Goal: Navigation & Orientation: Understand site structure

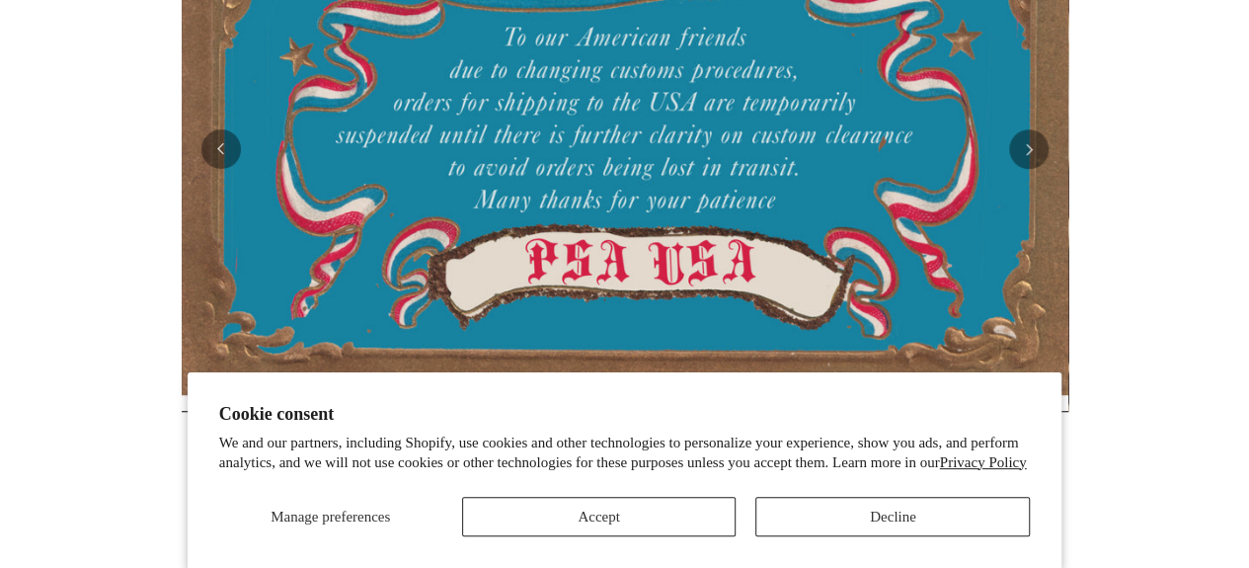
scroll to position [494, 0]
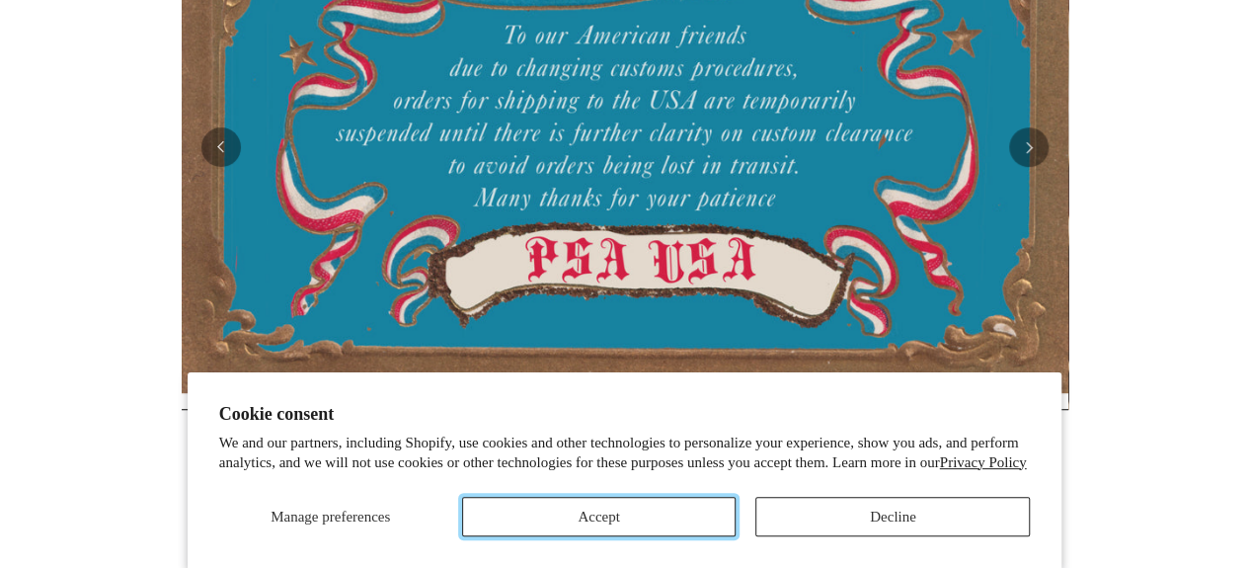
click at [707, 516] on button "Accept" at bounding box center [599, 516] width 275 height 39
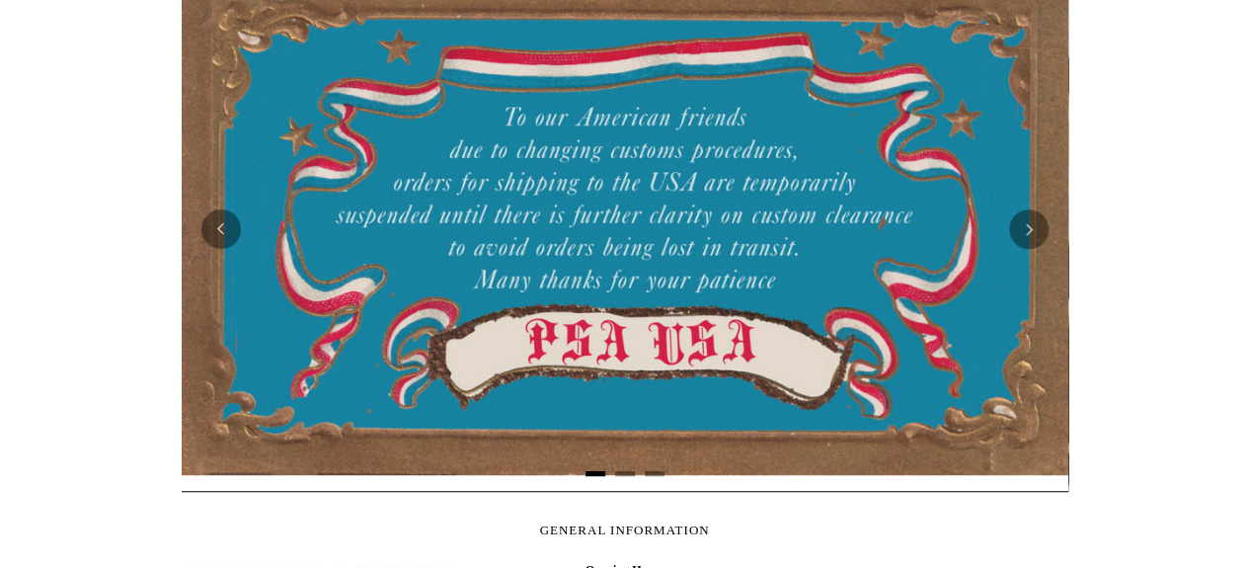
scroll to position [395, 0]
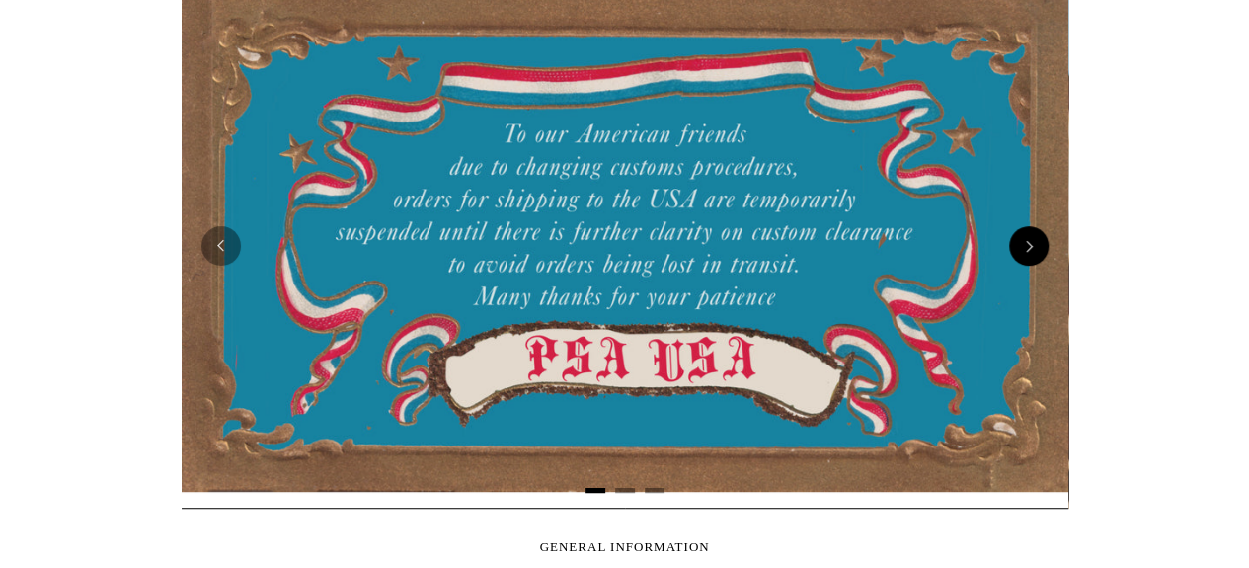
click at [1024, 242] on button "Next" at bounding box center [1028, 245] width 39 height 39
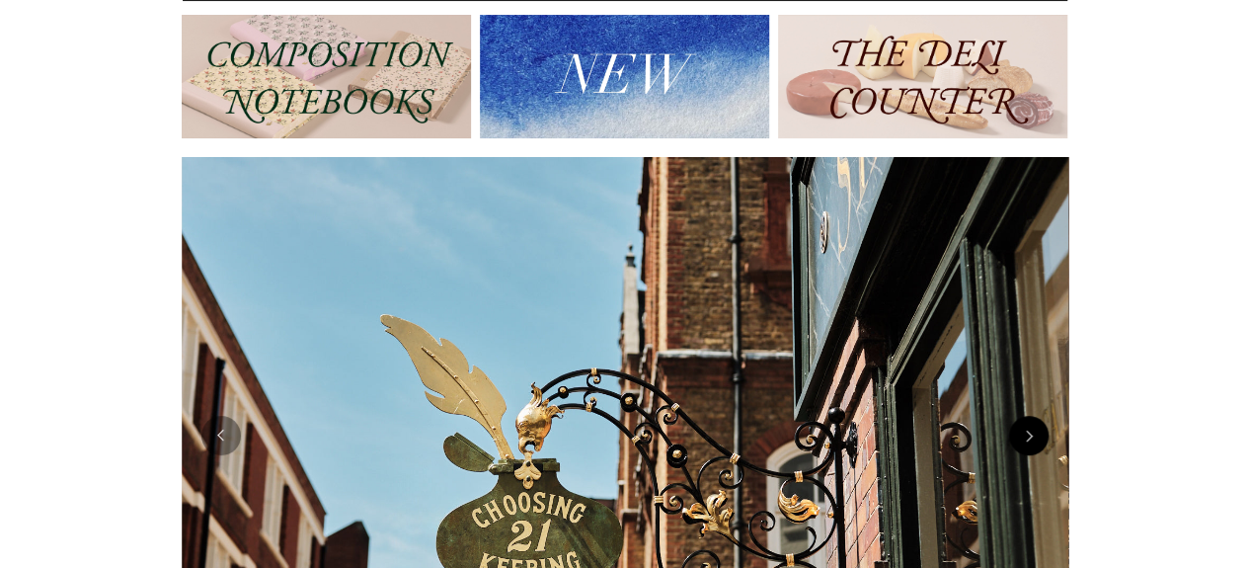
scroll to position [0, 0]
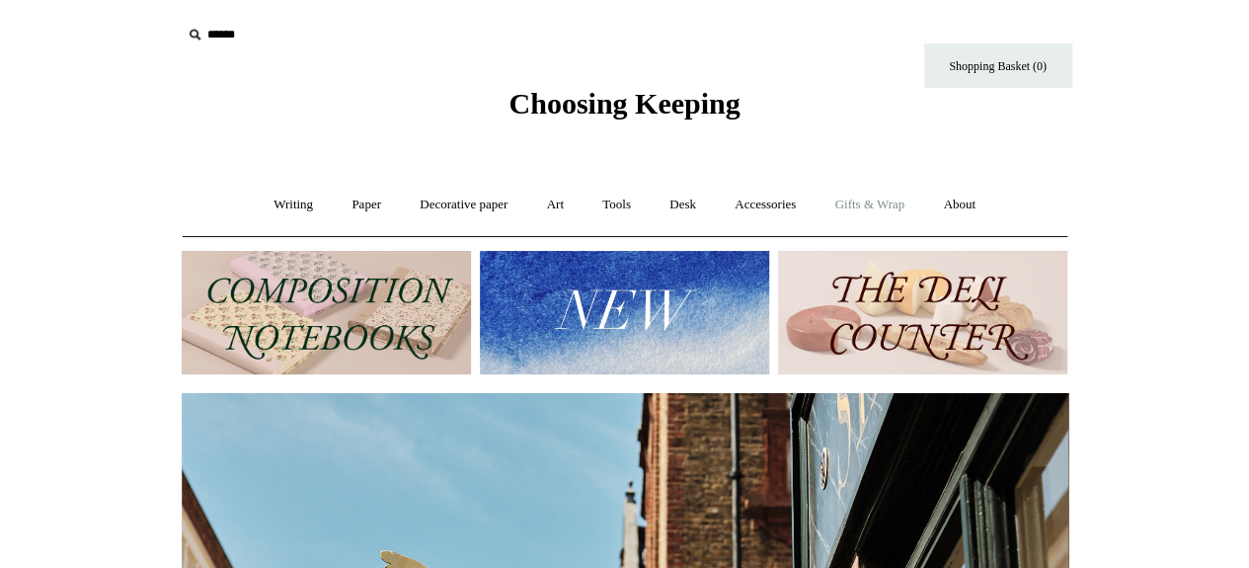
click at [906, 216] on link "Gifts & Wrap +" at bounding box center [870, 205] width 106 height 52
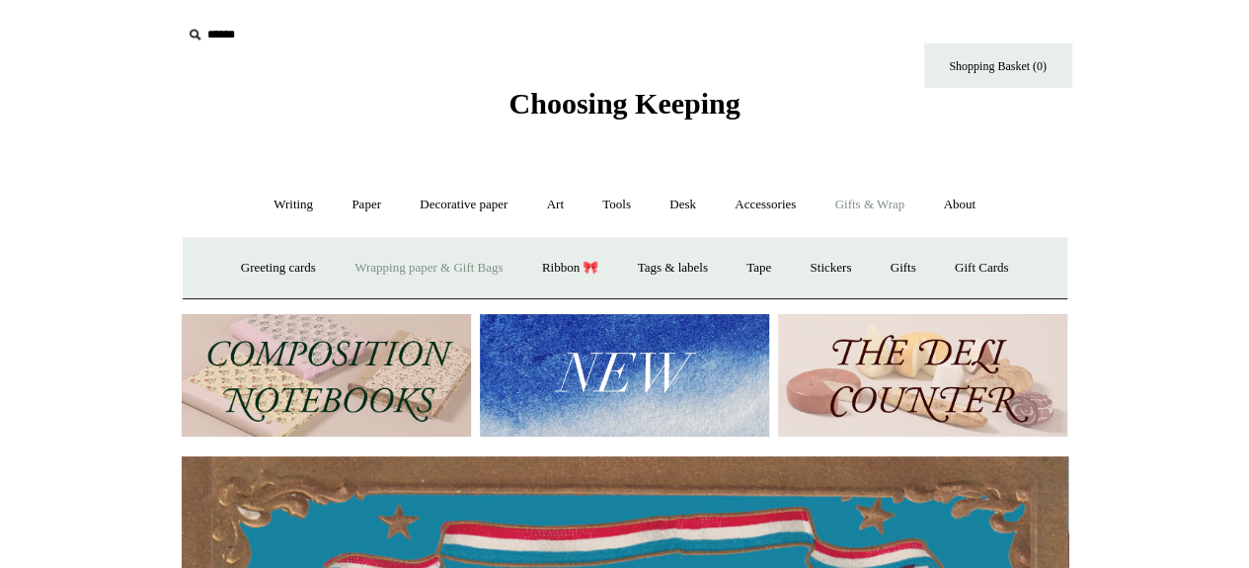
click at [469, 268] on link "Wrapping paper & Gift Bags" at bounding box center [429, 268] width 184 height 52
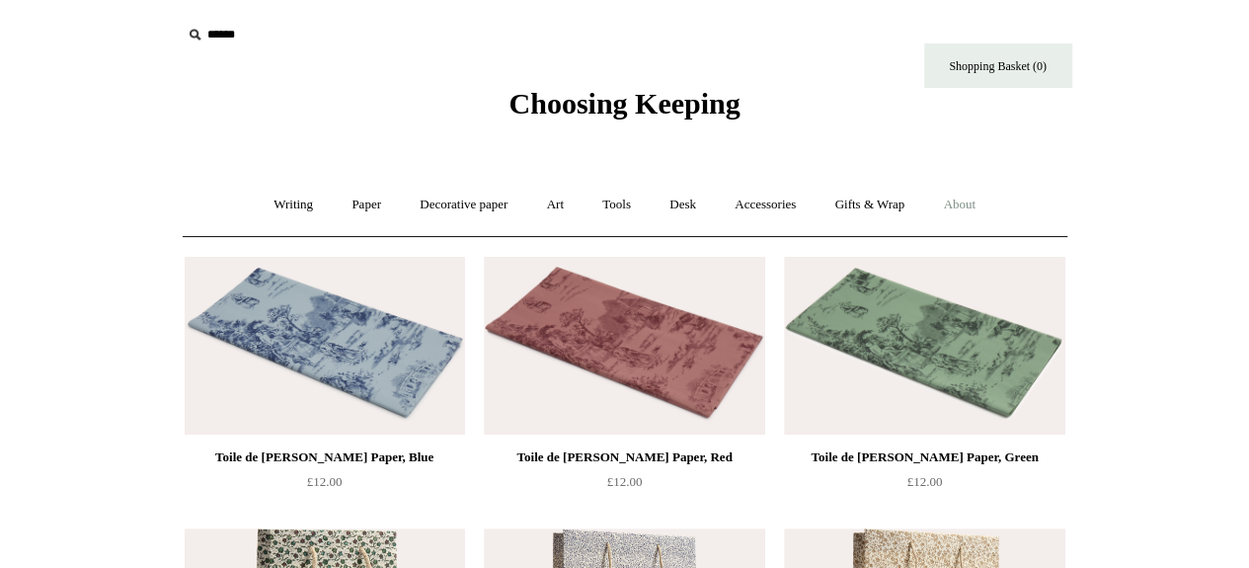
click at [980, 202] on link "About +" at bounding box center [959, 205] width 68 height 52
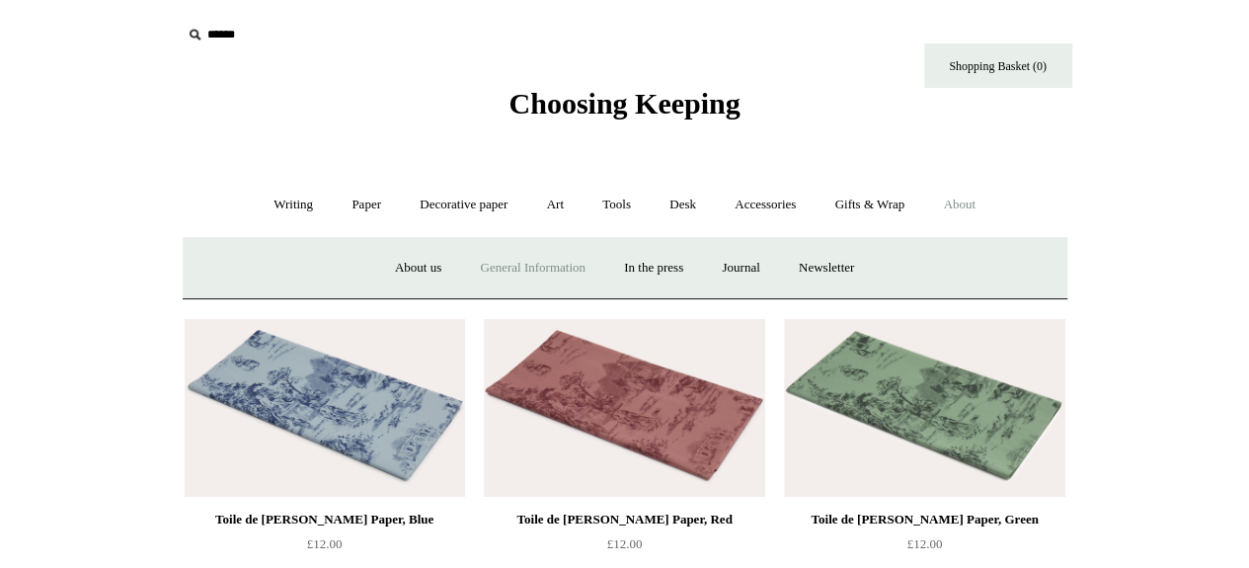
click at [502, 277] on link "General Information" at bounding box center [532, 268] width 140 height 52
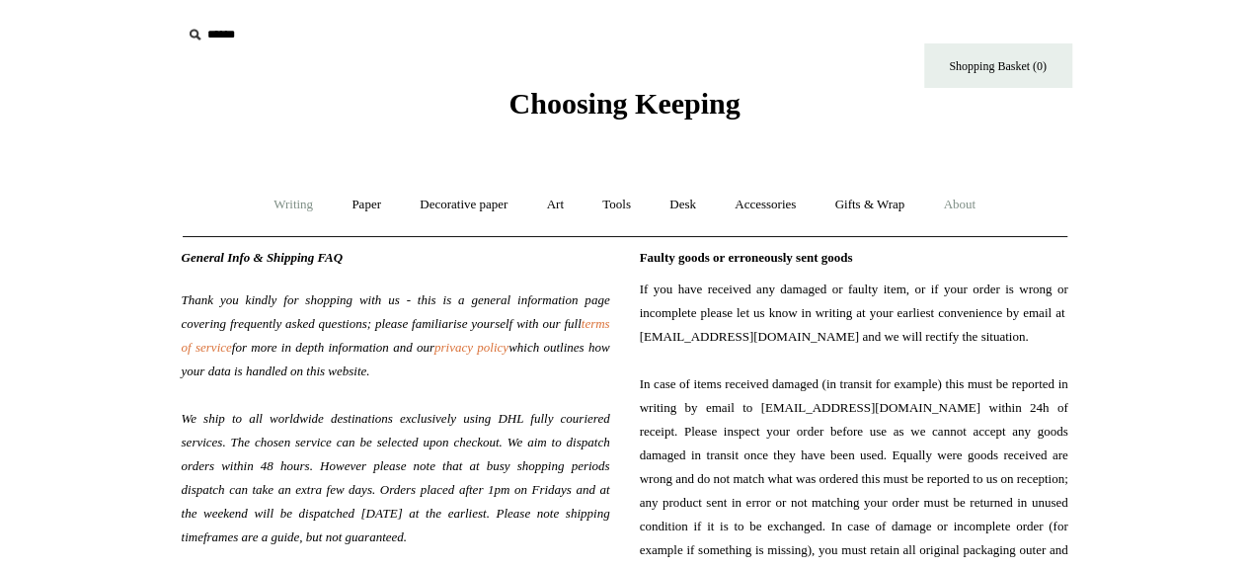
click at [289, 209] on link "Writing +" at bounding box center [293, 205] width 75 height 52
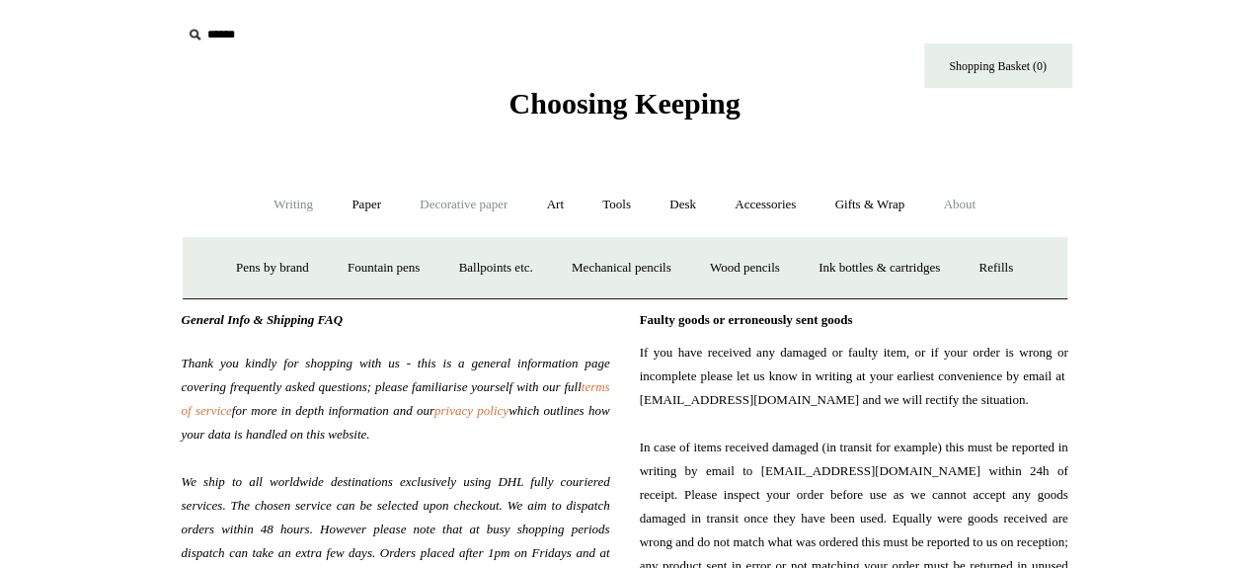
click at [496, 210] on link "Decorative paper +" at bounding box center [463, 205] width 123 height 52
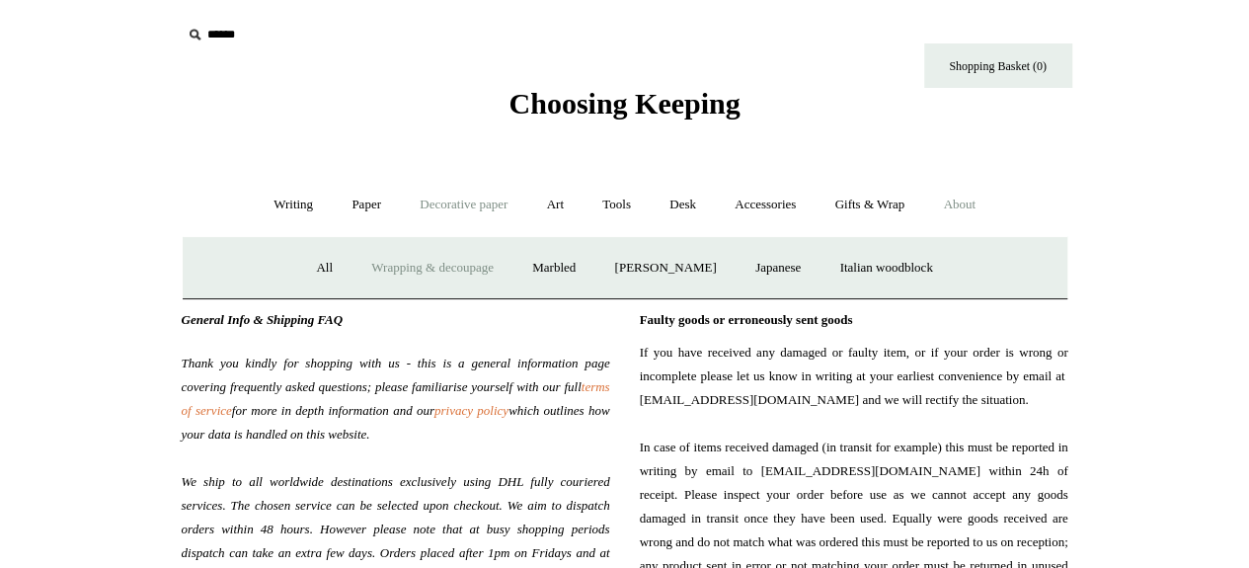
click at [445, 266] on link "Wrapping & decoupage" at bounding box center [433, 268] width 158 height 52
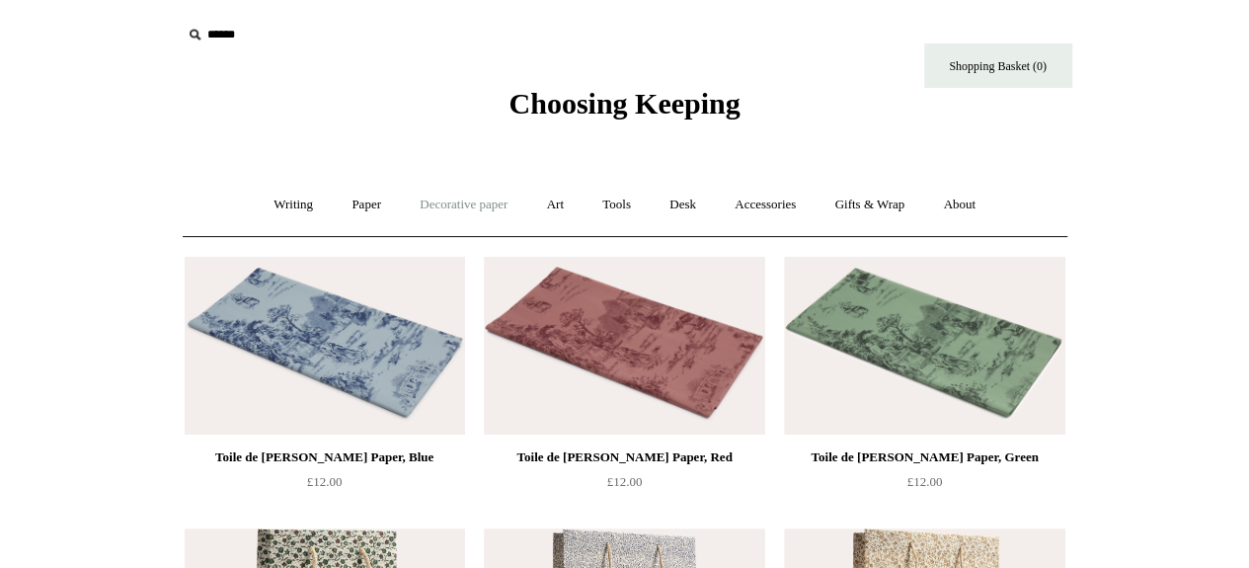
click at [501, 212] on link "Decorative paper +" at bounding box center [463, 205] width 123 height 52
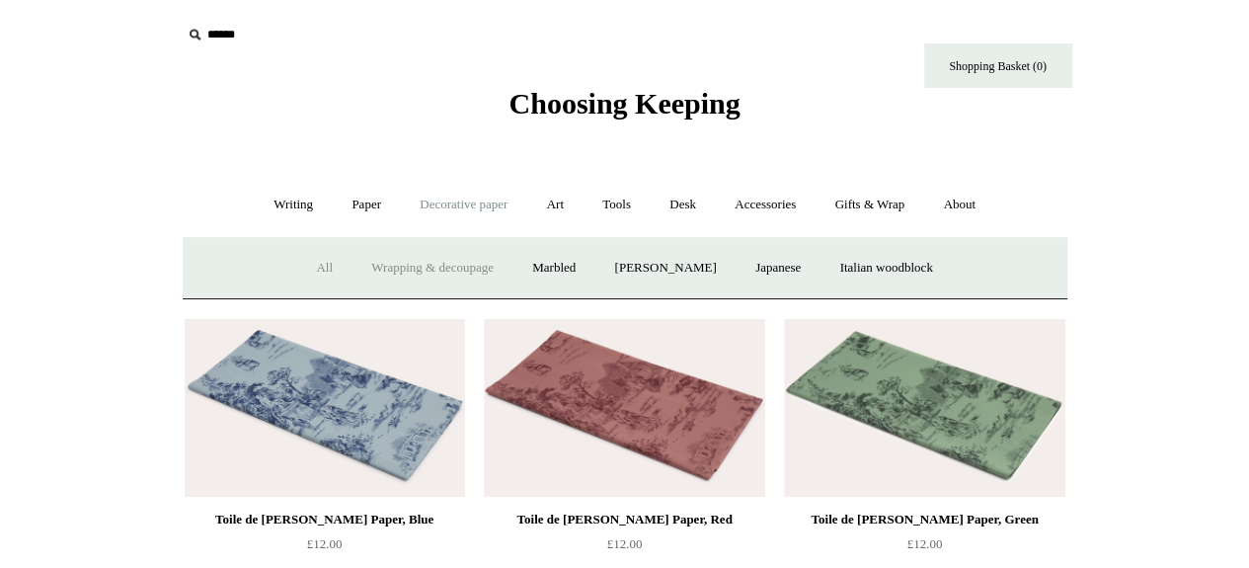
click at [306, 266] on link "All" at bounding box center [324, 268] width 52 height 52
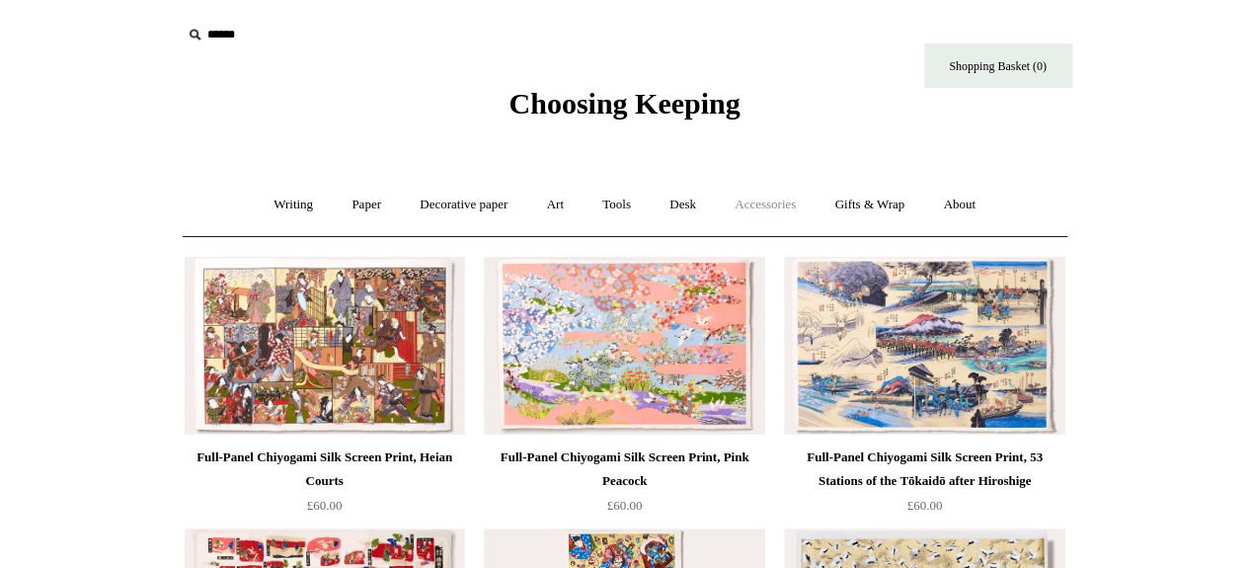
click at [782, 199] on link "Accessories +" at bounding box center [765, 205] width 97 height 52
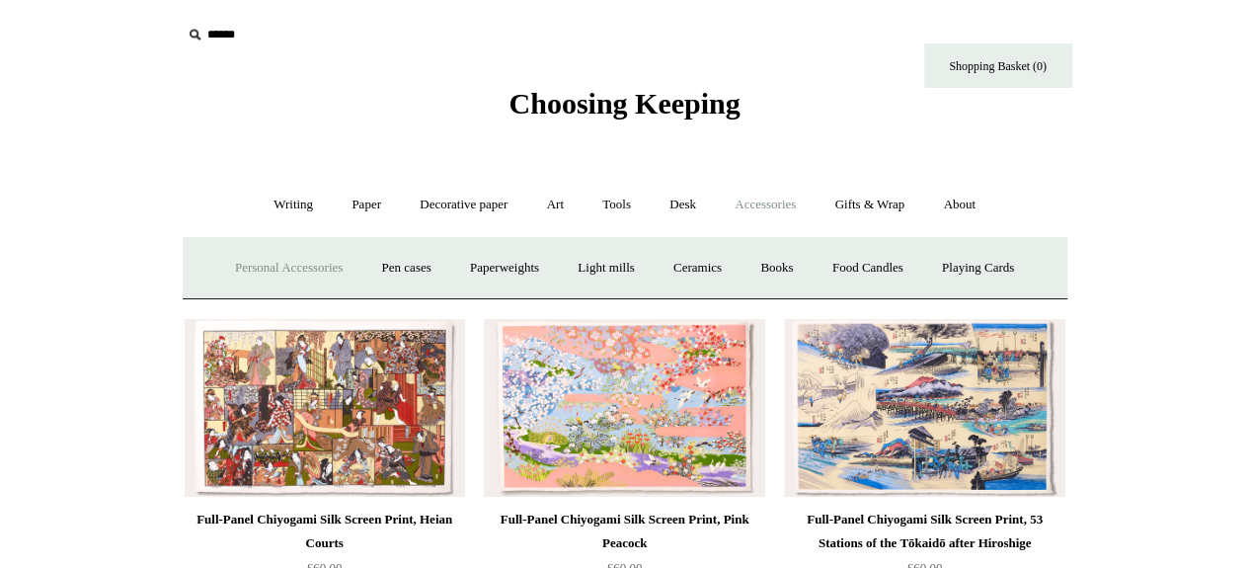
click at [276, 268] on link "Personal Accessories +" at bounding box center [288, 268] width 143 height 52
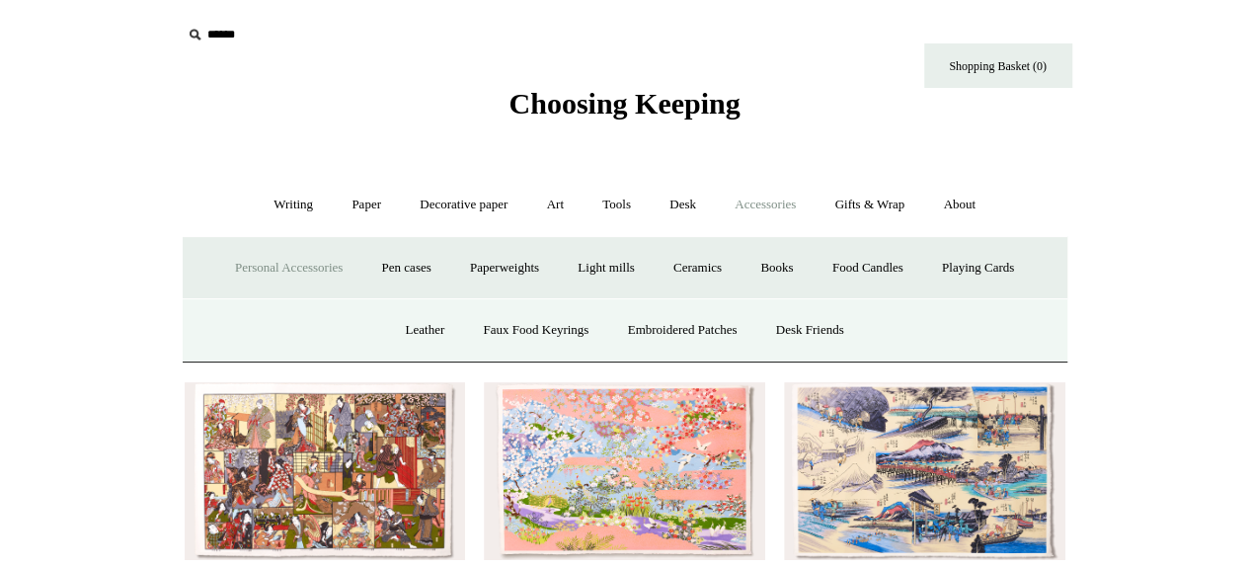
click at [290, 272] on link "Personal Accessories -" at bounding box center [288, 268] width 143 height 52
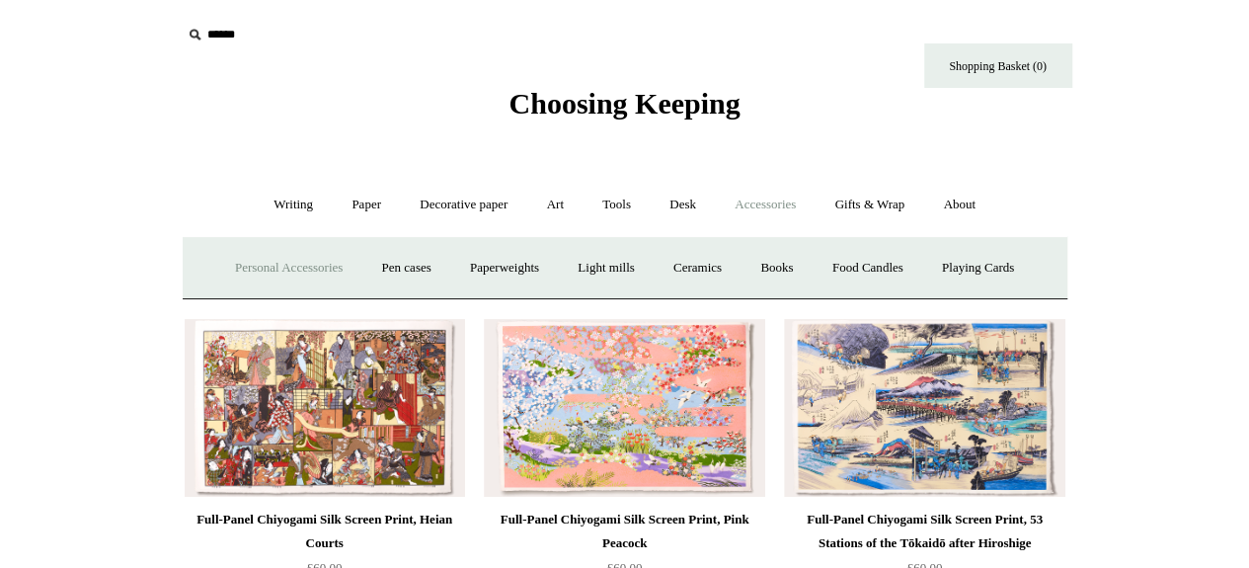
click at [290, 272] on link "Personal Accessories +" at bounding box center [288, 268] width 143 height 52
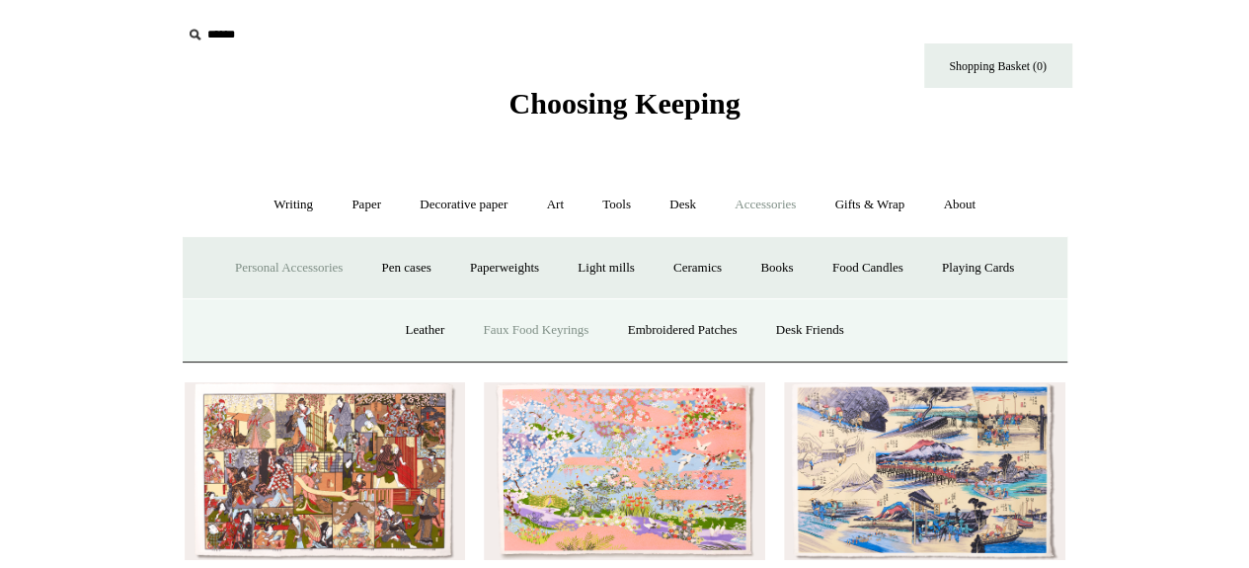
click at [564, 325] on link "Faux Food Keyrings" at bounding box center [535, 330] width 141 height 52
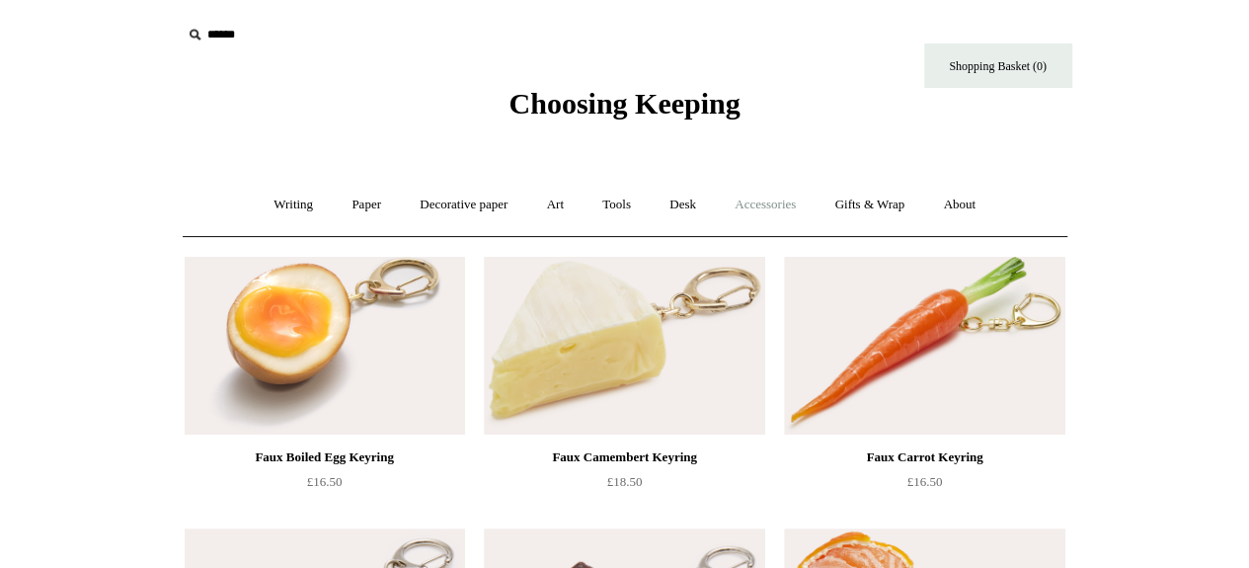
click at [782, 224] on link "Accessories +" at bounding box center [765, 205] width 97 height 52
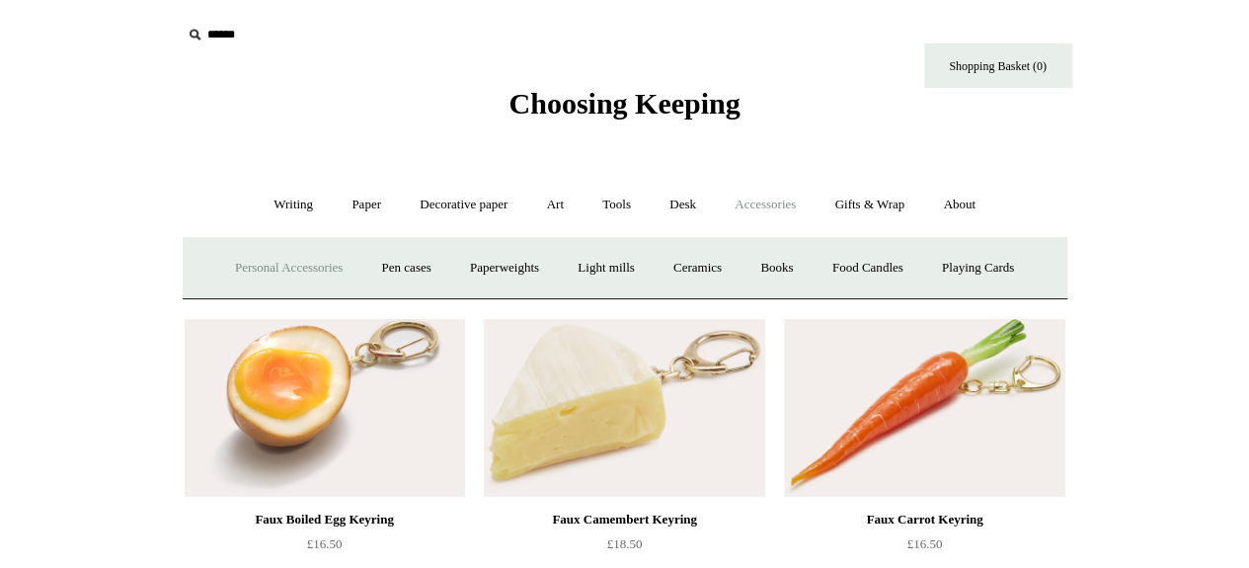
click at [314, 272] on link "Personal Accessories +" at bounding box center [288, 268] width 143 height 52
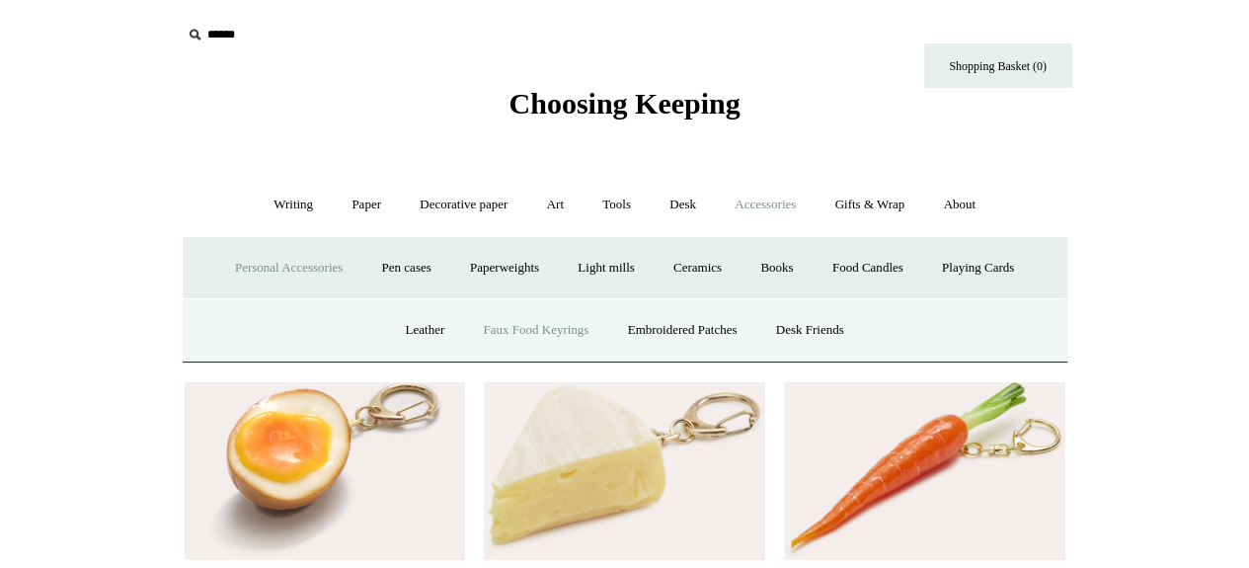
click at [630, 110] on span "Choosing Keeping" at bounding box center [624, 103] width 231 height 33
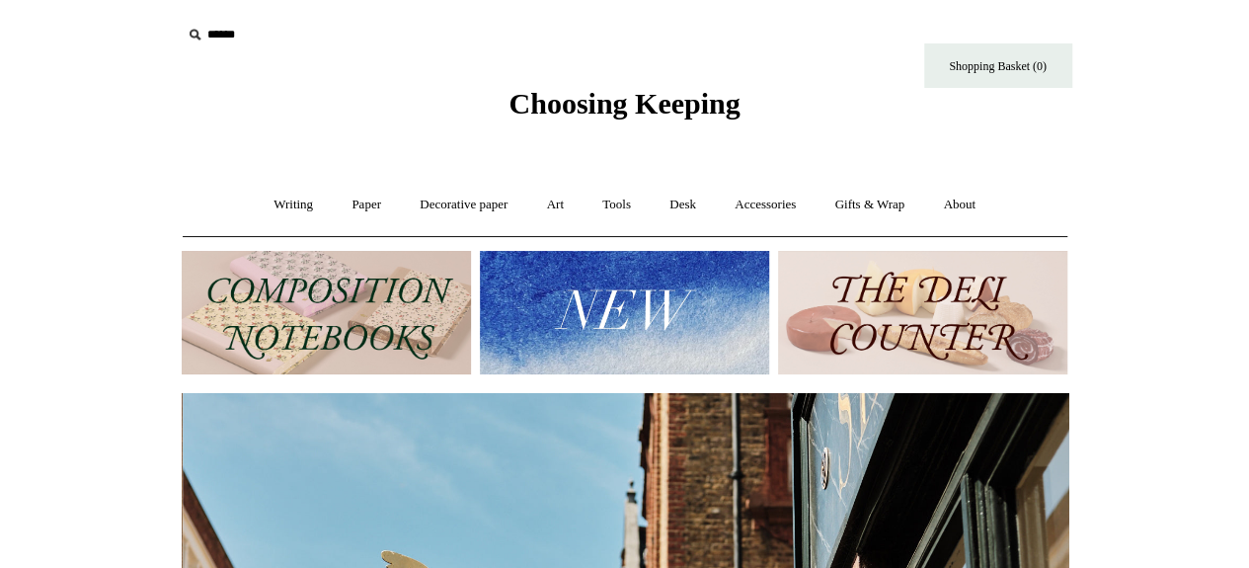
scroll to position [0, 887]
click at [679, 332] on img at bounding box center [624, 312] width 289 height 123
click at [343, 314] on img at bounding box center [326, 312] width 289 height 123
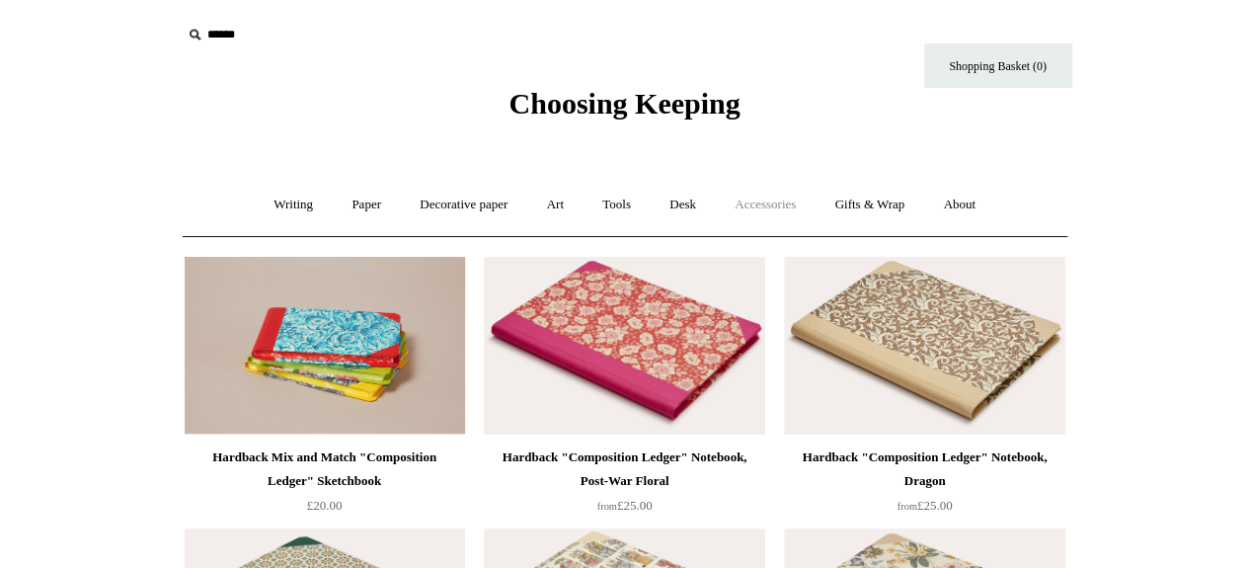
click at [785, 187] on link "Accessories +" at bounding box center [765, 205] width 97 height 52
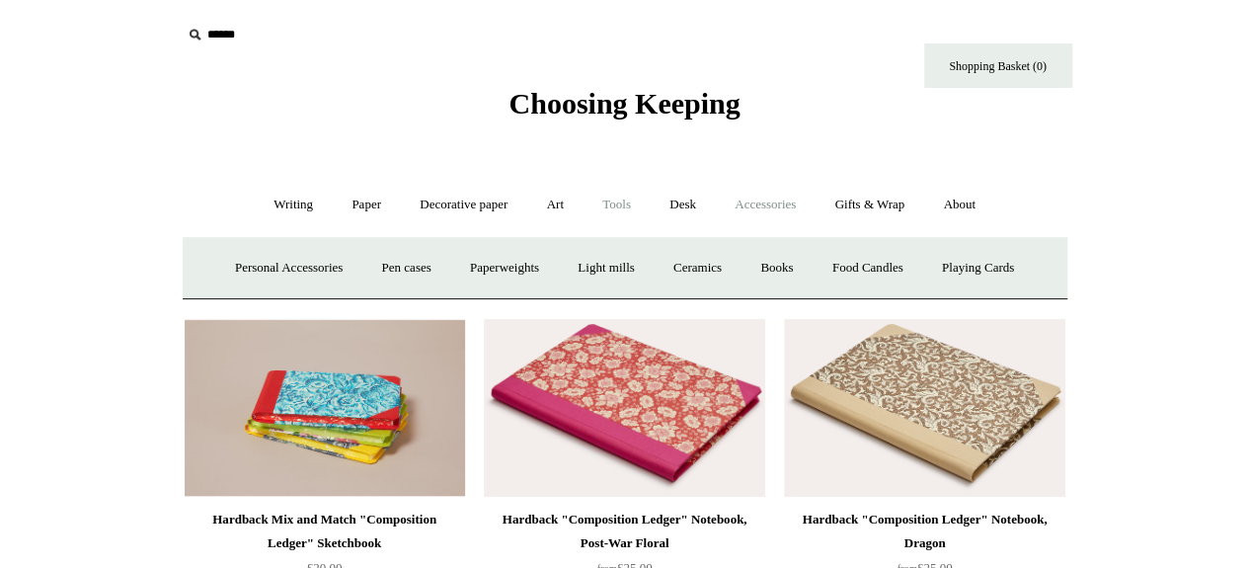
click at [602, 197] on link "Tools +" at bounding box center [617, 205] width 64 height 52
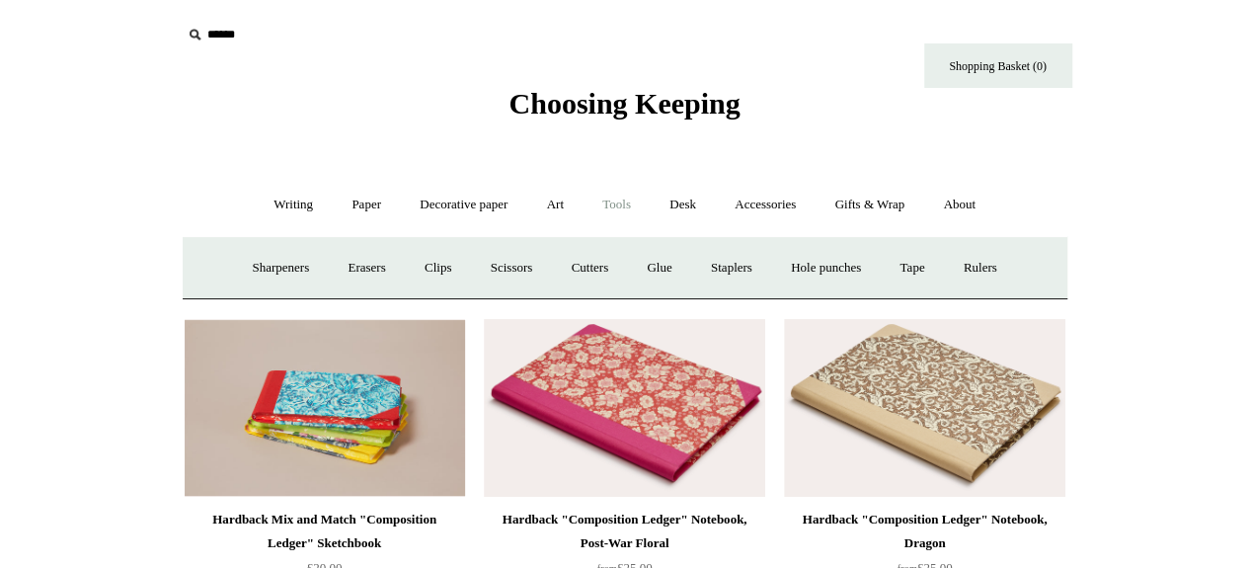
click at [626, 206] on link "Tools -" at bounding box center [617, 205] width 64 height 52
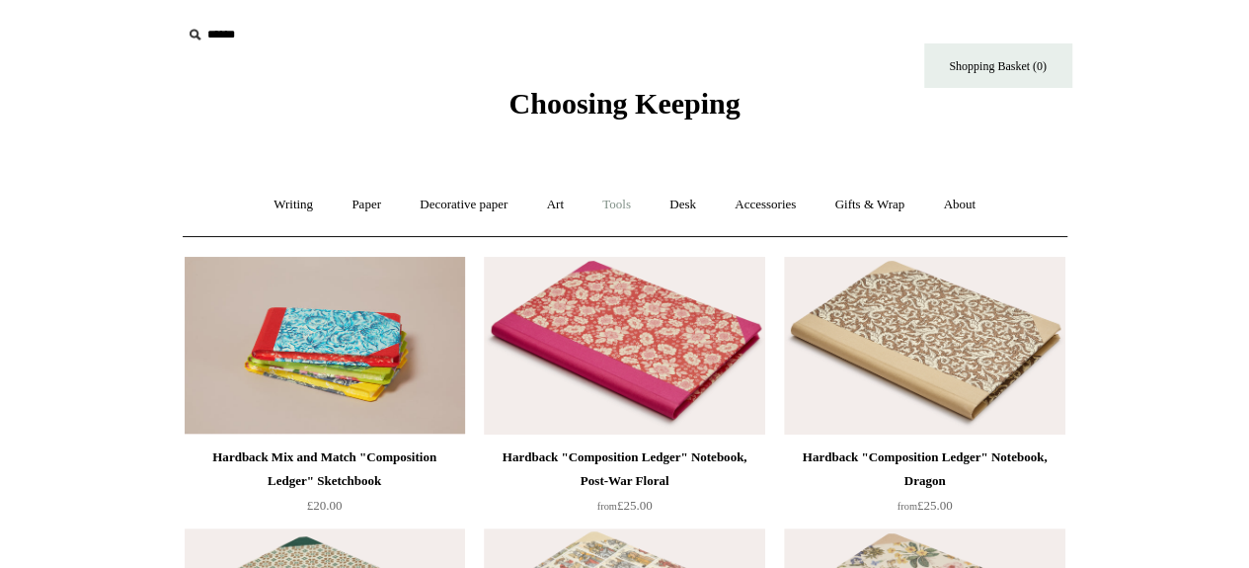
click at [626, 206] on link "Tools -" at bounding box center [617, 205] width 64 height 52
click at [629, 212] on link "Tools +" at bounding box center [617, 205] width 64 height 52
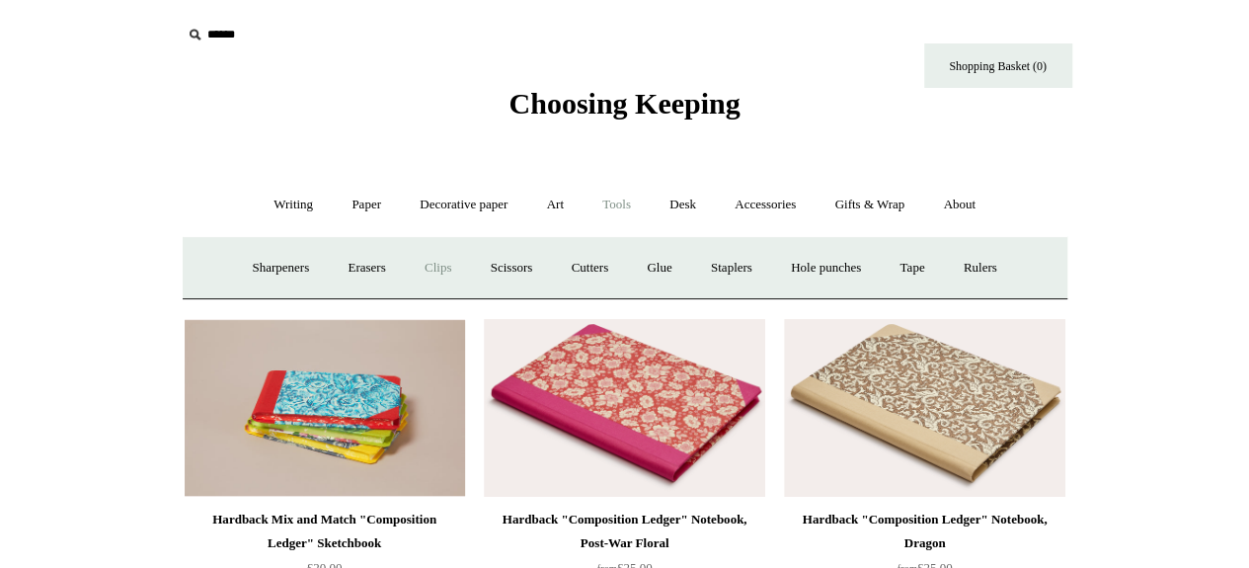
click at [440, 274] on link "Clips +" at bounding box center [438, 268] width 62 height 52
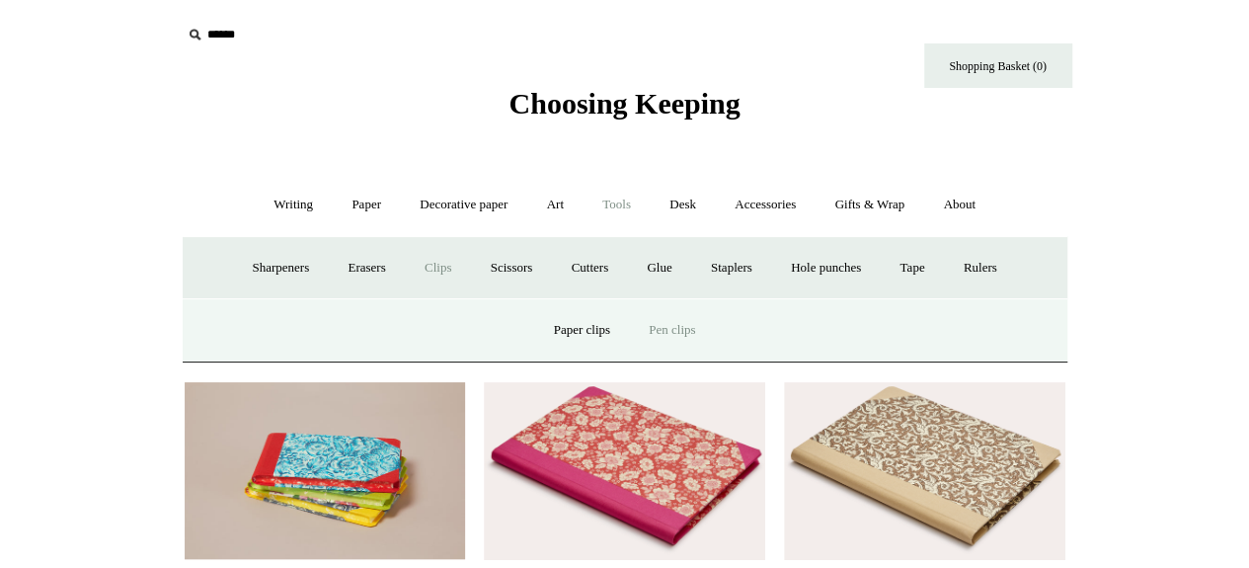
click at [666, 325] on link "Pen clips" at bounding box center [672, 330] width 82 height 52
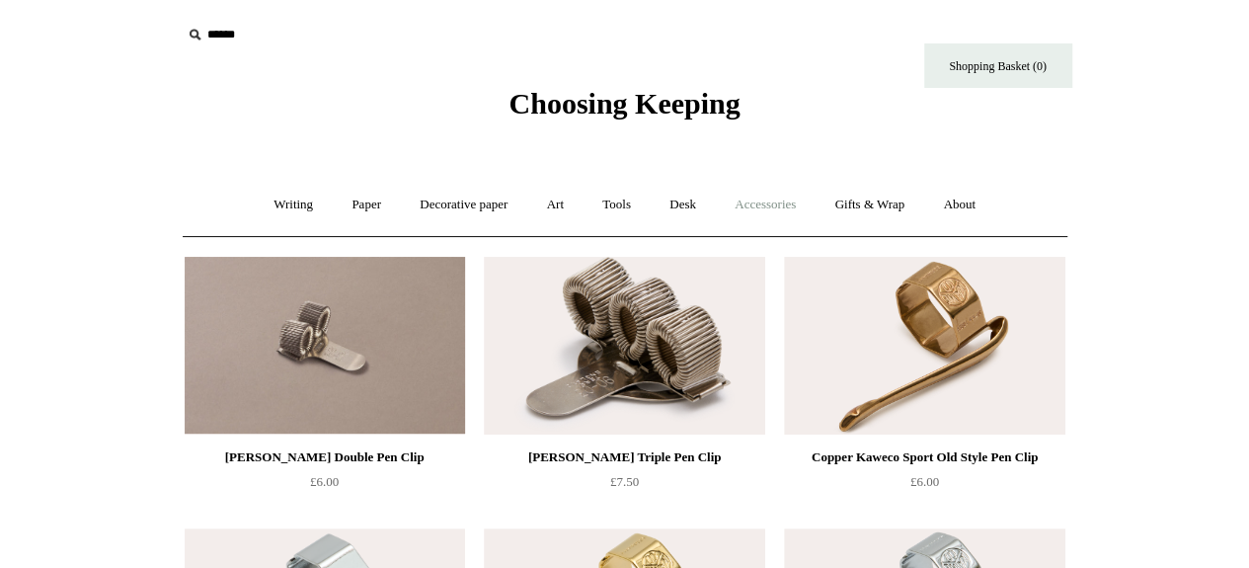
click at [751, 208] on link "Accessories +" at bounding box center [765, 205] width 97 height 52
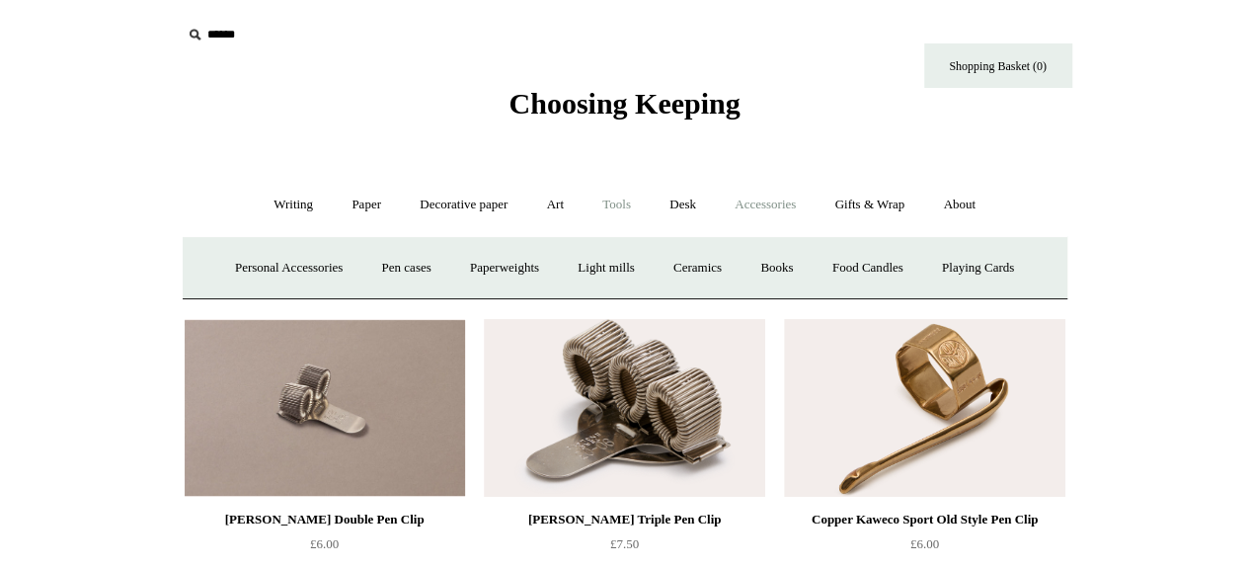
click at [618, 201] on link "Tools +" at bounding box center [617, 205] width 64 height 52
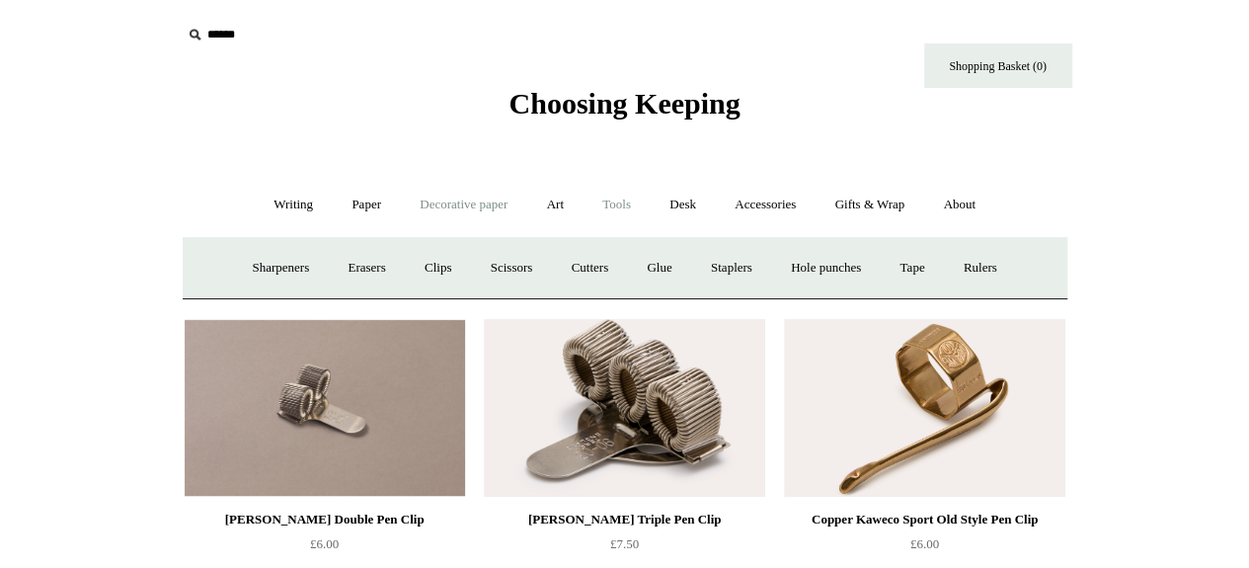
click at [470, 200] on link "Decorative paper +" at bounding box center [463, 205] width 123 height 52
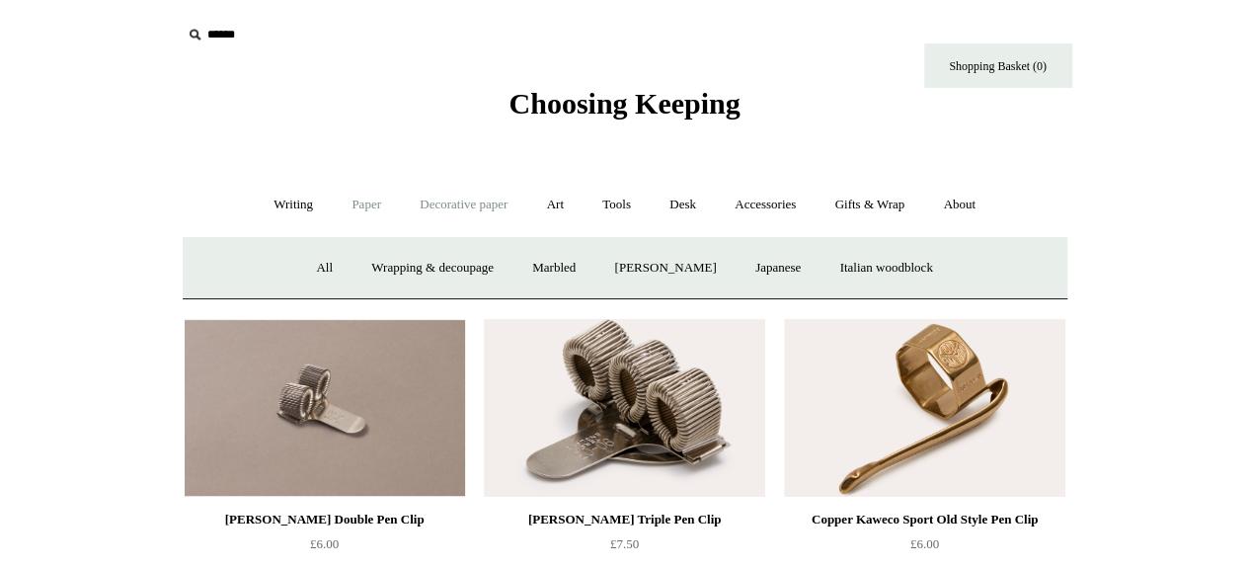
click at [358, 207] on link "Paper +" at bounding box center [366, 205] width 65 height 52
click at [919, 275] on link "Writing paper and envelopes +" at bounding box center [854, 268] width 183 height 52
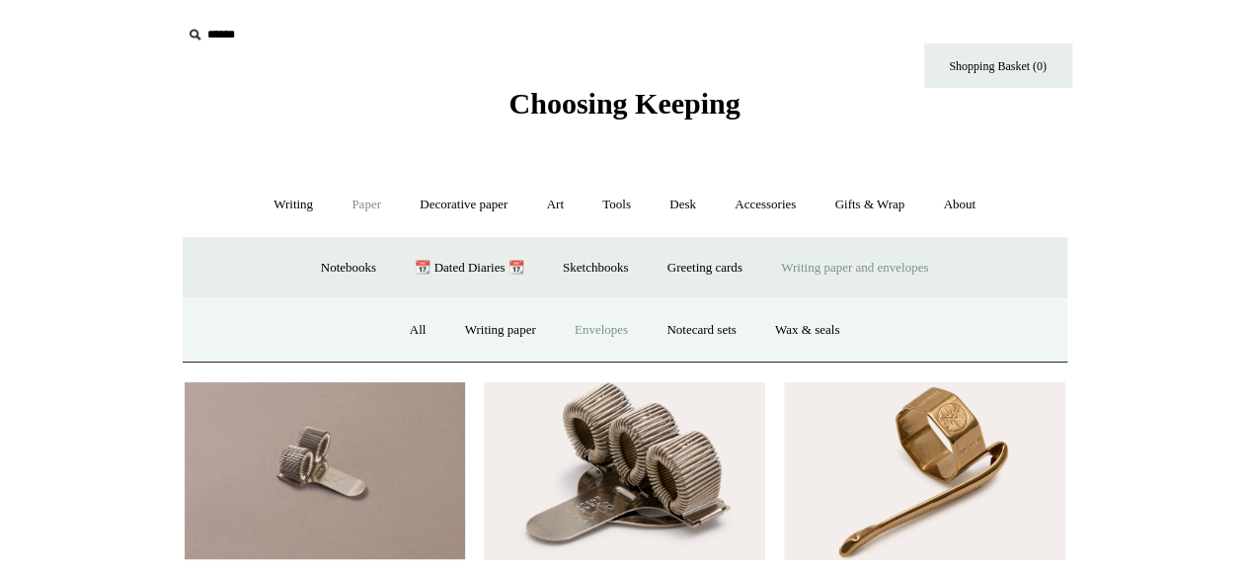
click at [589, 327] on link "Envelopes" at bounding box center [601, 330] width 89 height 52
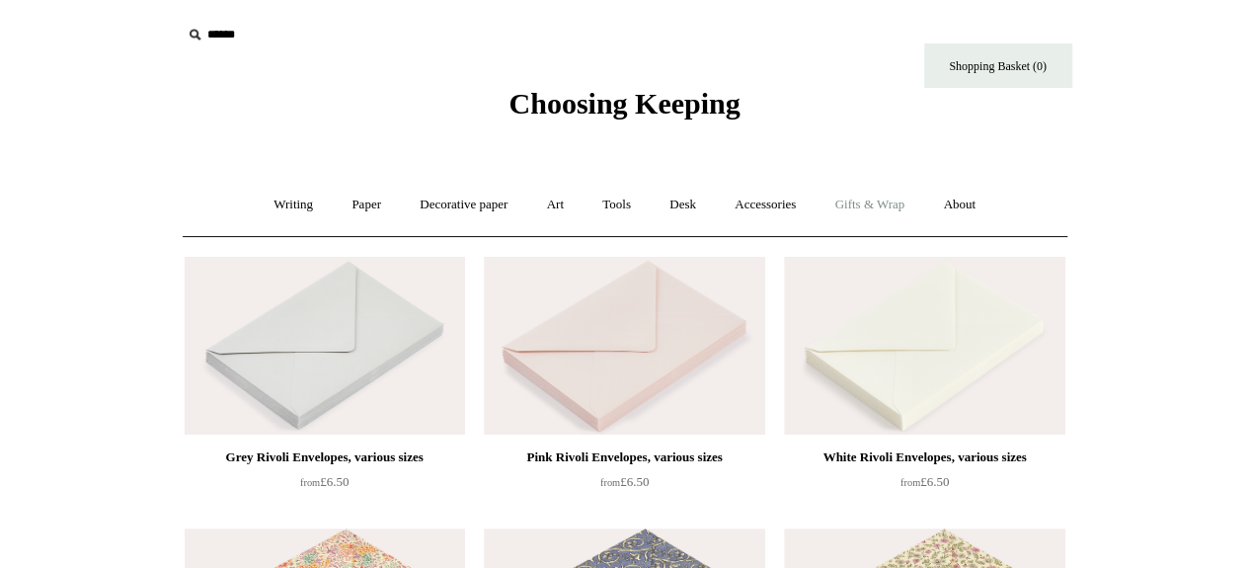
click at [912, 206] on link "Gifts & Wrap +" at bounding box center [870, 205] width 106 height 52
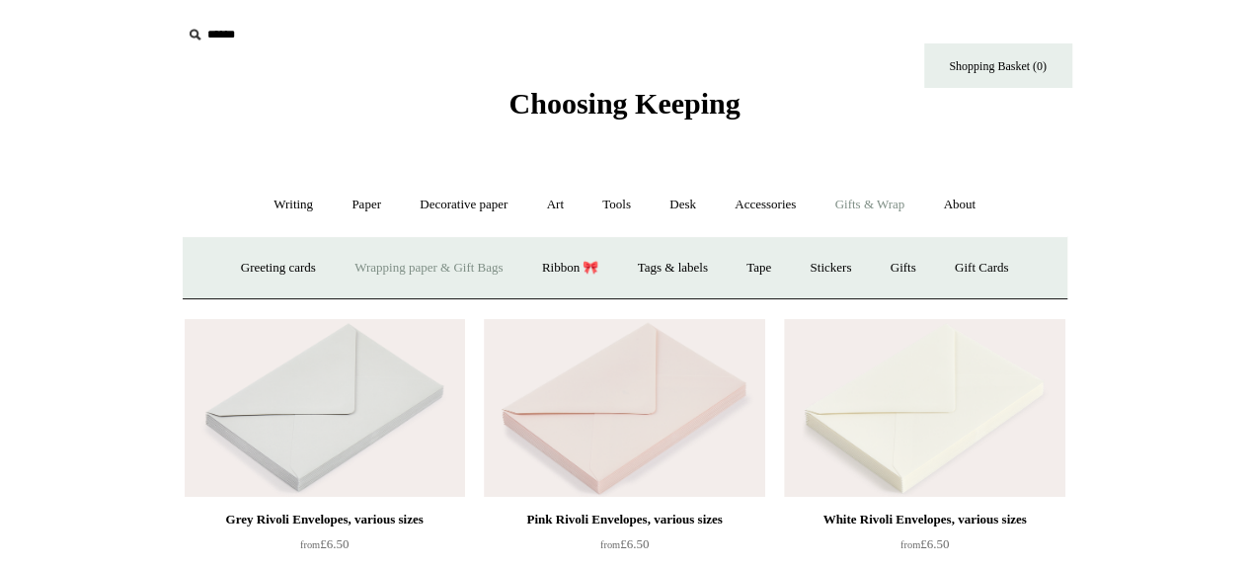
click at [368, 268] on link "Wrapping paper & Gift Bags" at bounding box center [429, 268] width 184 height 52
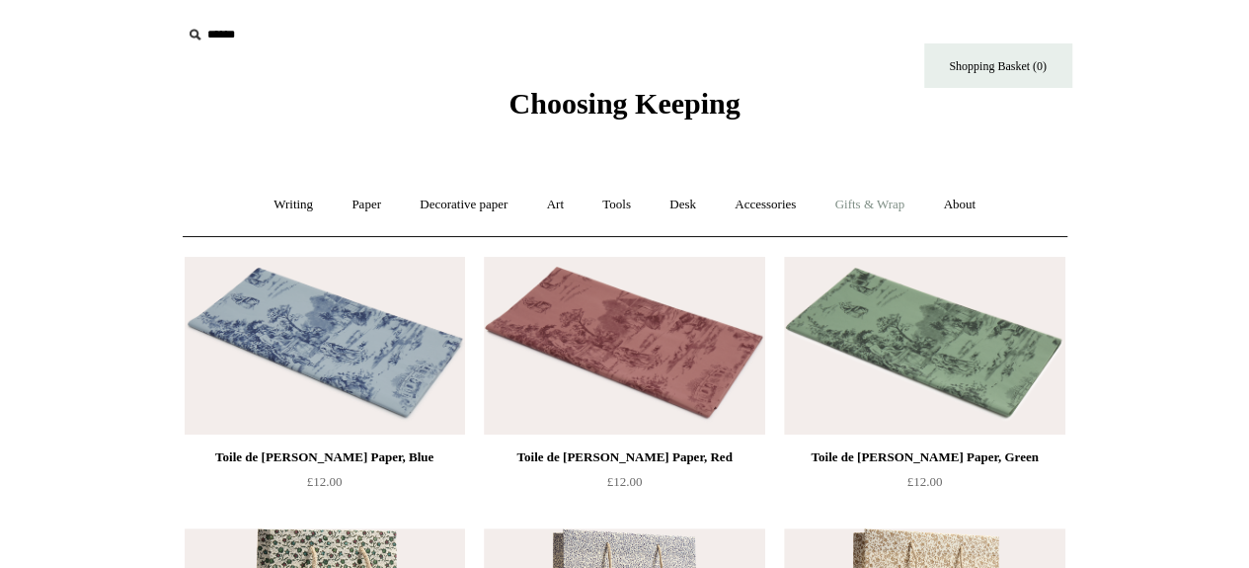
click at [881, 213] on link "Gifts & Wrap +" at bounding box center [870, 205] width 106 height 52
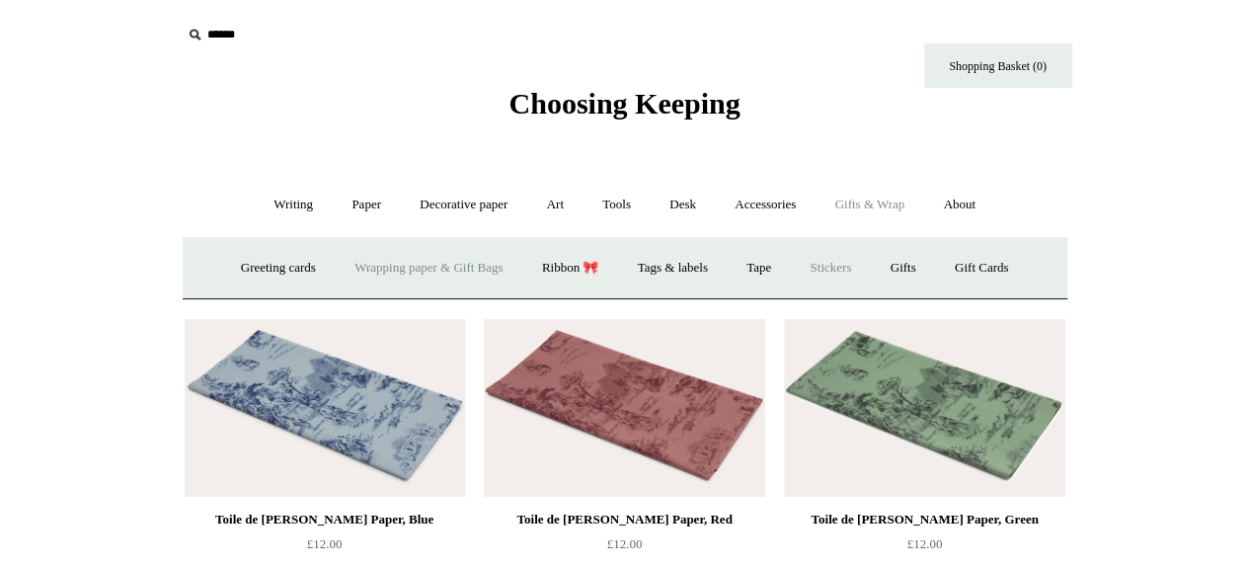
click at [840, 265] on link "Stickers" at bounding box center [830, 268] width 77 height 52
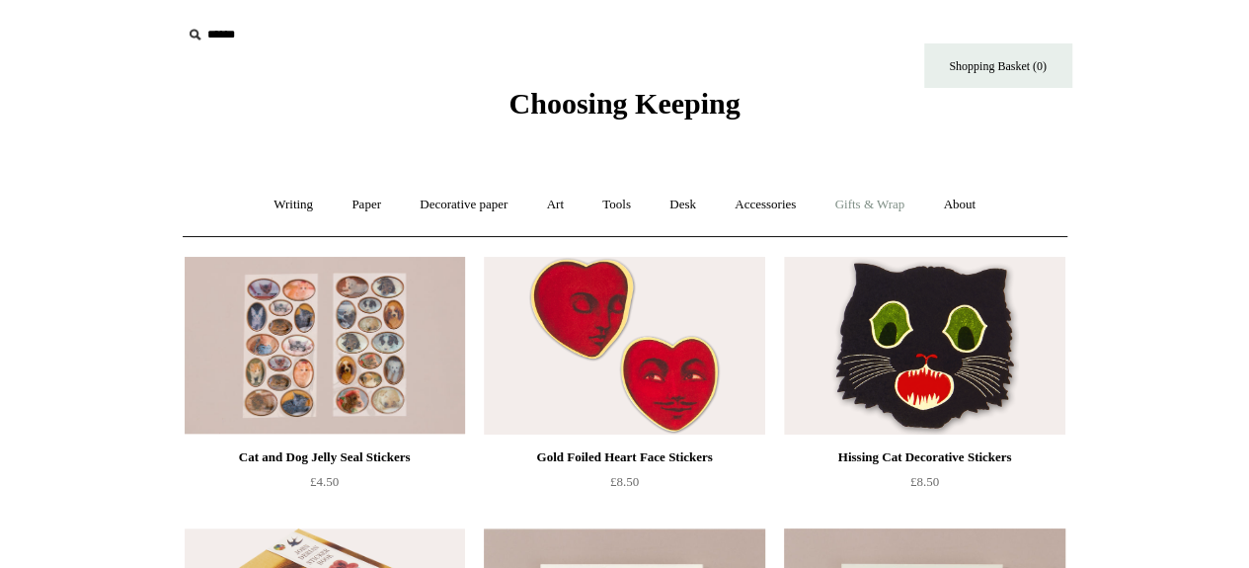
click at [908, 193] on link "Gifts & Wrap +" at bounding box center [870, 205] width 106 height 52
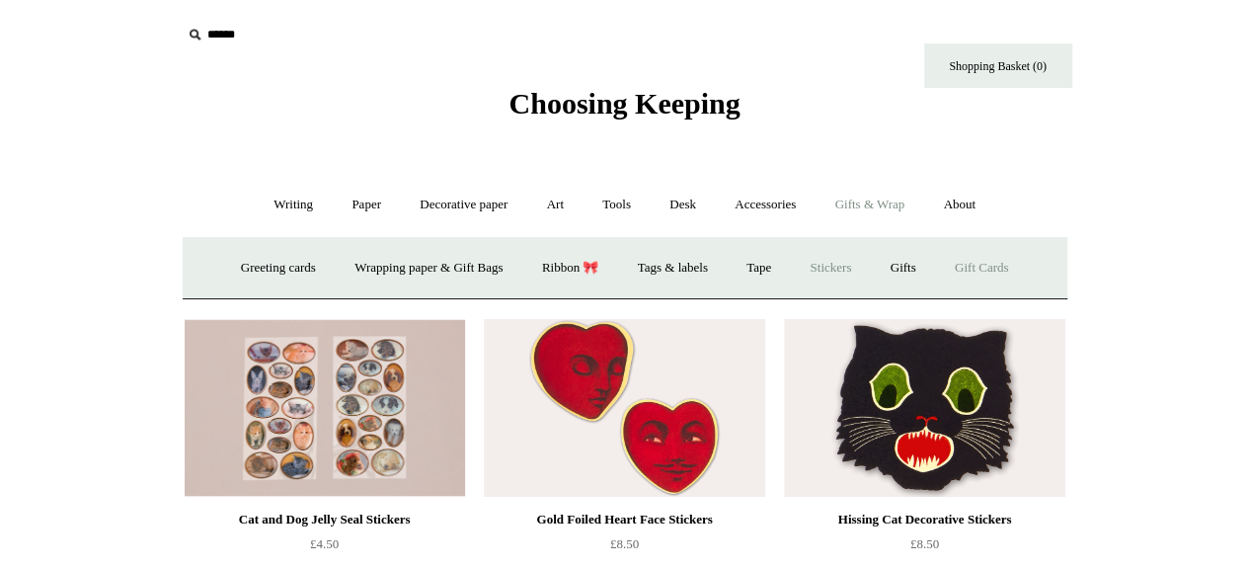
click at [1001, 268] on link "Gift Cards" at bounding box center [982, 268] width 90 height 52
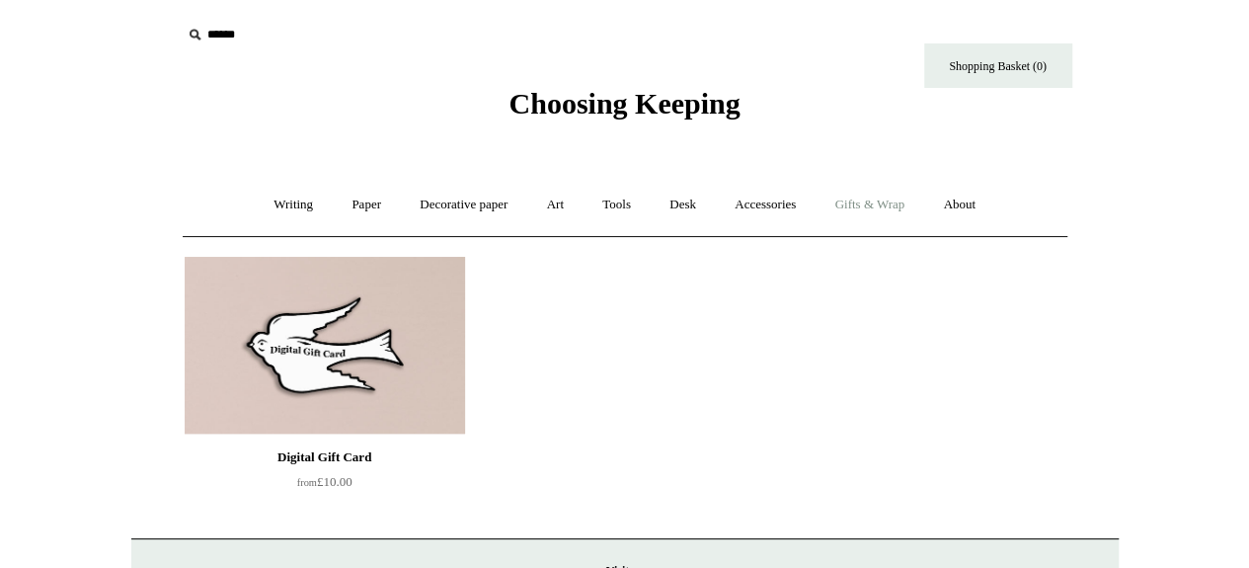
click at [886, 202] on link "Gifts & Wrap +" at bounding box center [870, 205] width 106 height 52
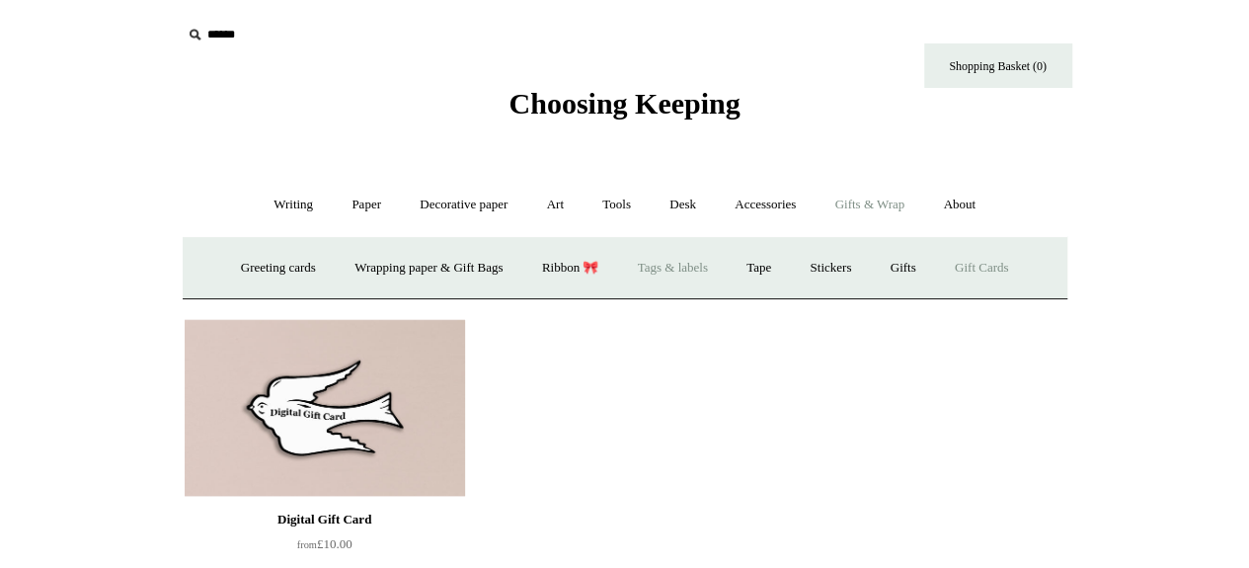
click at [669, 269] on link "Tags & labels" at bounding box center [673, 268] width 106 height 52
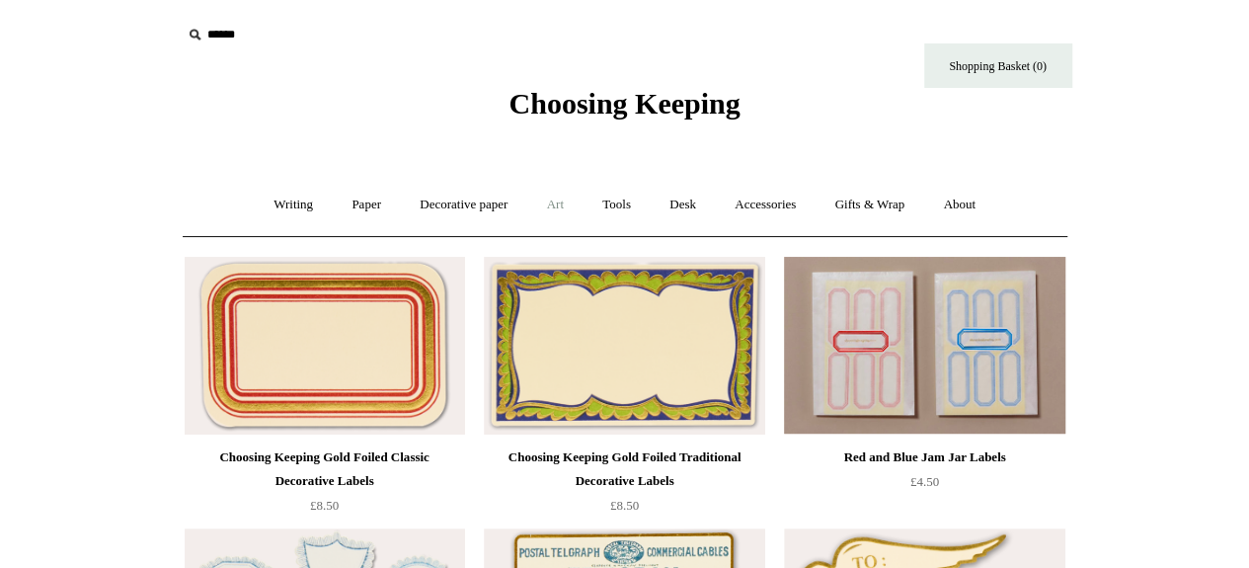
click at [568, 208] on link "Art +" at bounding box center [555, 205] width 52 height 52
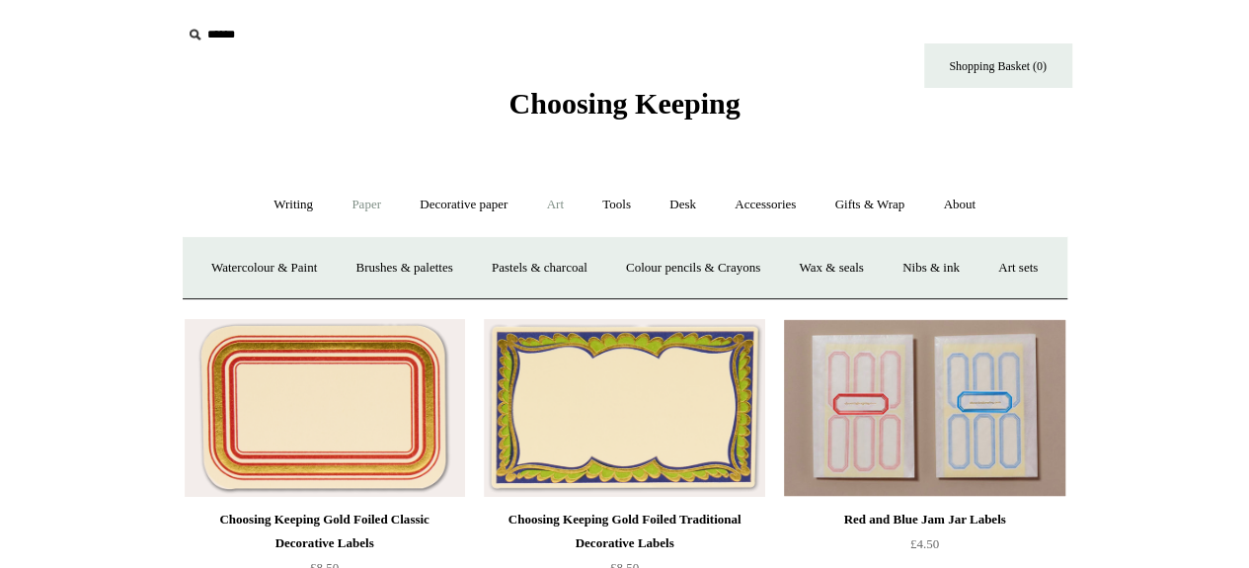
click at [358, 202] on link "Paper +" at bounding box center [366, 205] width 65 height 52
